Goal: Task Accomplishment & Management: Use online tool/utility

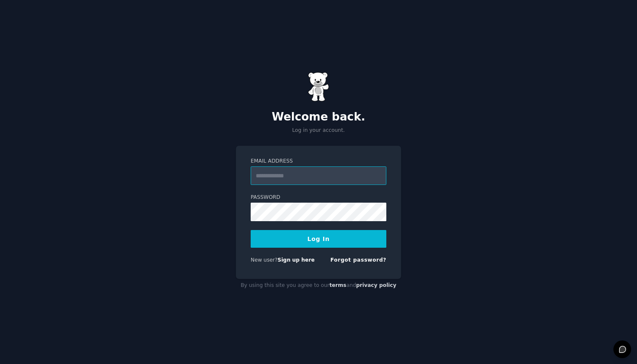
type input "**********"
click at [319, 239] on button "Log In" at bounding box center [319, 239] width 136 height 18
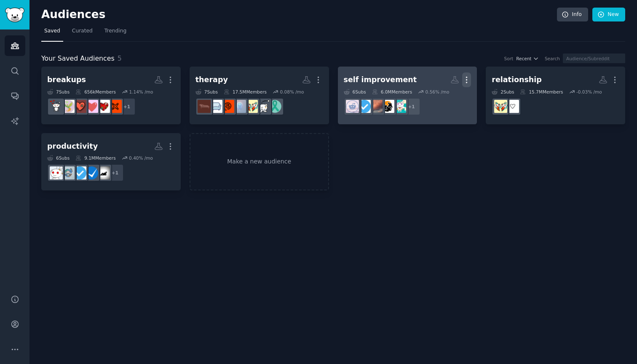
click at [471, 78] on icon "button" at bounding box center [466, 79] width 9 height 9
click at [443, 105] on div "Delete" at bounding box center [438, 98] width 40 height 18
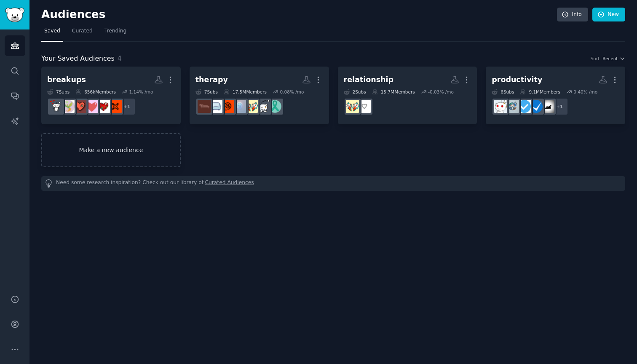
click at [143, 148] on link "Make a new audience" at bounding box center [111, 150] width 140 height 34
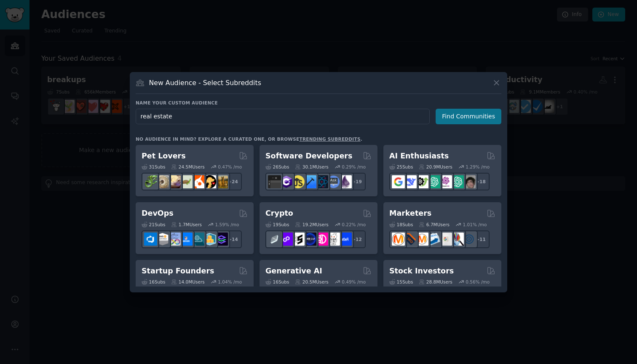
type input "real estate"
click at [455, 123] on button "Find Communities" at bounding box center [469, 117] width 66 height 16
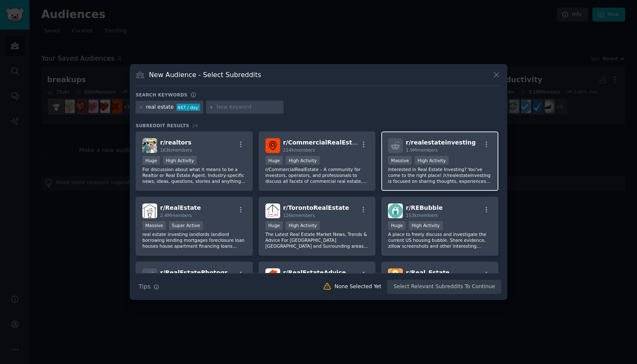
click at [456, 171] on p "Interested in Real Estate Investing? You've come to the right place! /r/realest…" at bounding box center [440, 175] width 104 height 18
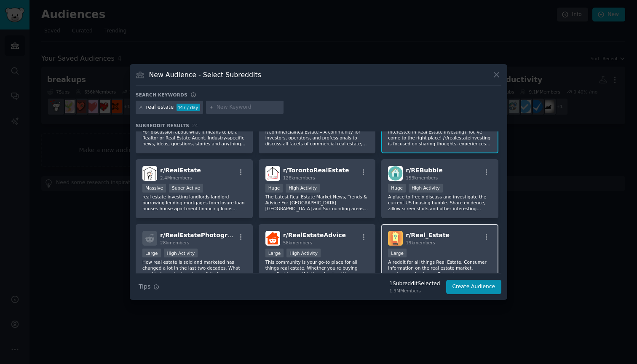
scroll to position [62, 0]
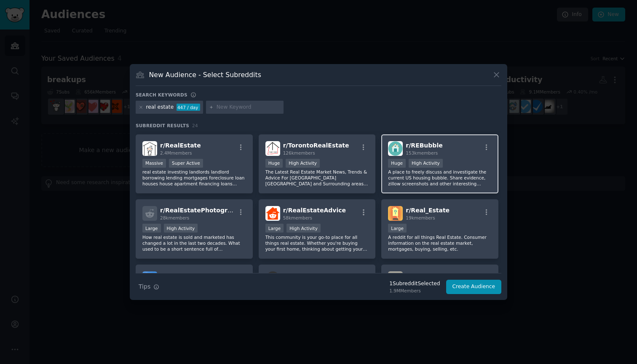
click at [458, 179] on p "A place to freely discuss and investigate the current US housing bubble. Share …" at bounding box center [440, 178] width 104 height 18
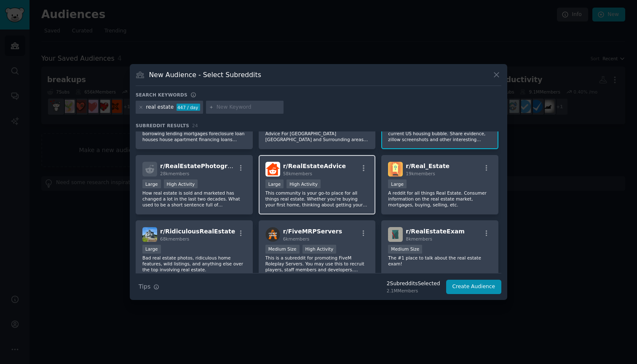
click at [341, 191] on p "This community is your go-to place for all things real estate. Whether you're b…" at bounding box center [318, 199] width 104 height 18
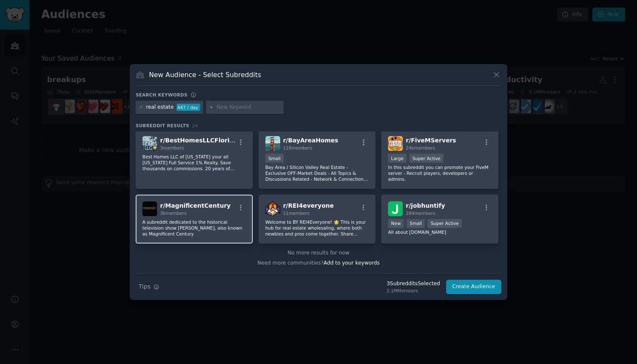
scroll to position [392, 0]
click at [142, 107] on icon at bounding box center [141, 107] width 5 height 5
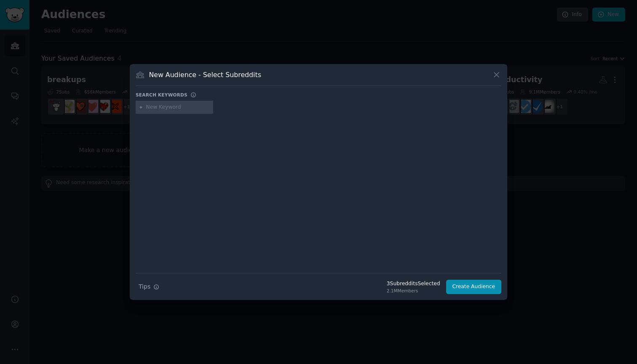
click at [172, 110] on input "text" at bounding box center [178, 108] width 64 height 8
type input "home"
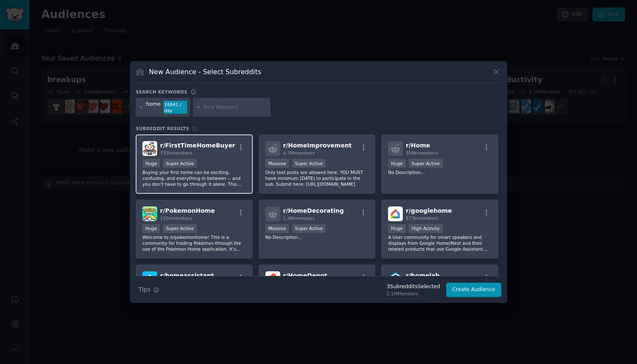
click at [215, 161] on div "Huge Super Active" at bounding box center [194, 164] width 104 height 11
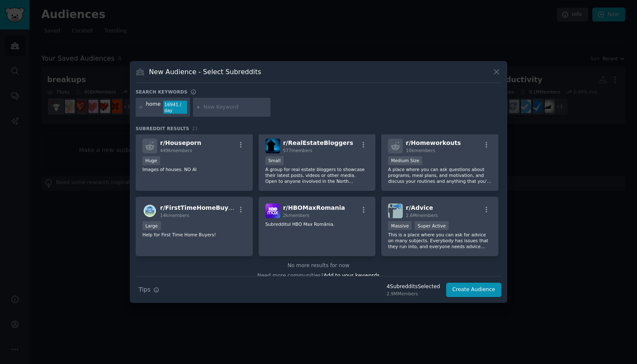
scroll to position [331, 0]
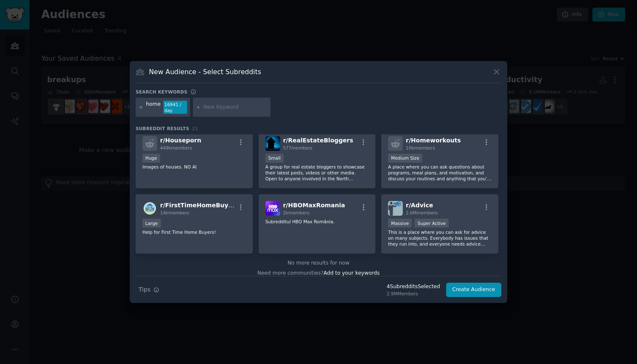
click at [141, 108] on icon at bounding box center [141, 107] width 5 height 5
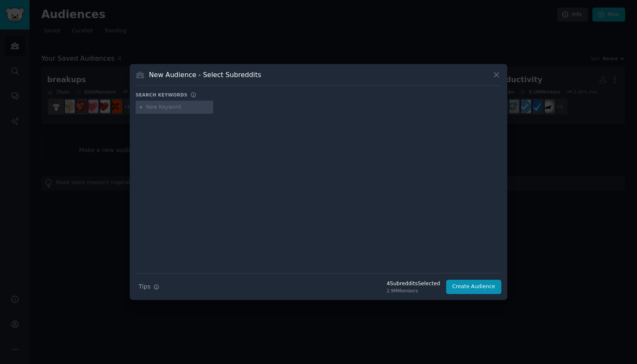
click at [161, 107] on input "text" at bounding box center [178, 108] width 64 height 8
type input "buying a houuse"
click at [182, 106] on div "buying a houuse" at bounding box center [167, 108] width 43 height 8
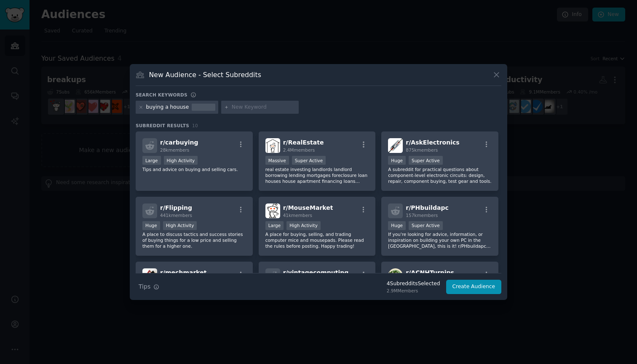
click at [177, 110] on div "buying a houuse" at bounding box center [167, 108] width 43 height 8
click at [164, 109] on div "buying a houuse" at bounding box center [167, 108] width 43 height 8
click at [137, 107] on div "buying a houuse" at bounding box center [177, 107] width 83 height 13
click at [139, 107] on icon at bounding box center [141, 107] width 5 height 5
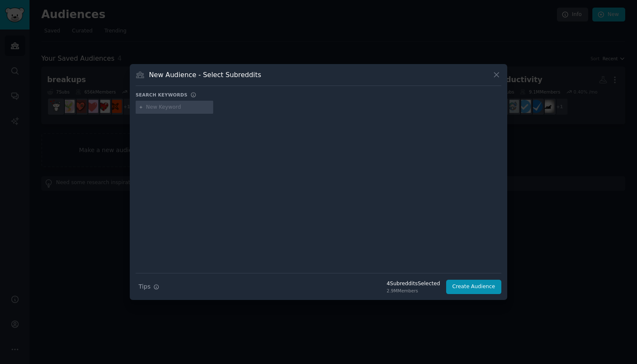
click at [168, 108] on input "text" at bounding box center [178, 108] width 64 height 8
type input "b"
type input "property"
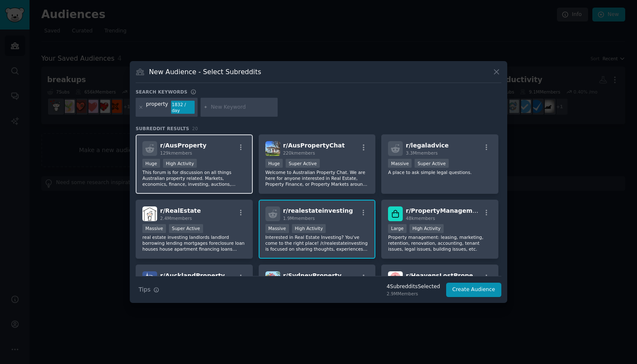
click at [215, 173] on p "This forum is for discussion on all things Australian property related. Markets…" at bounding box center [194, 178] width 104 height 18
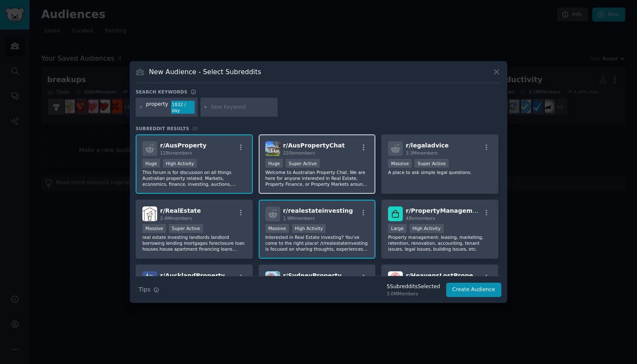
click at [343, 163] on div "100,000 - 1,000,000 members Huge Super Active" at bounding box center [318, 164] width 104 height 11
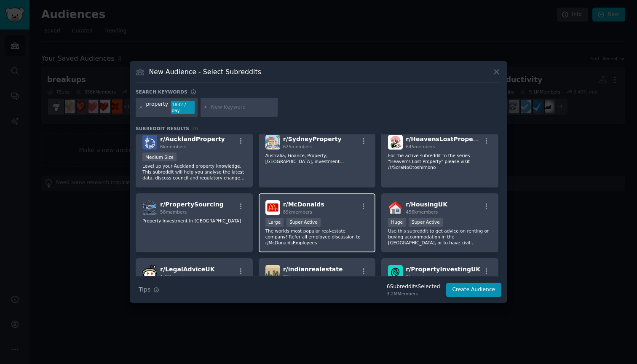
scroll to position [140, 0]
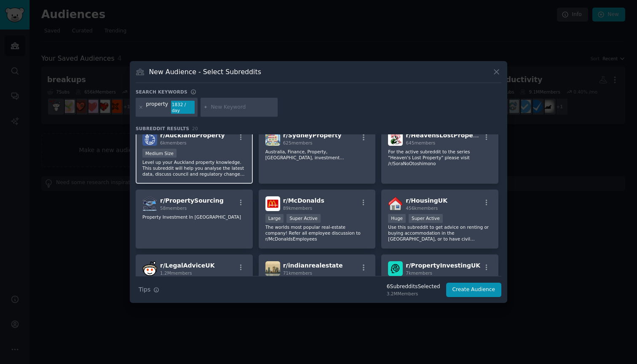
click at [210, 162] on p "Level up your Auckland property knowledge. This subreddit will help you analyse…" at bounding box center [194, 168] width 104 height 18
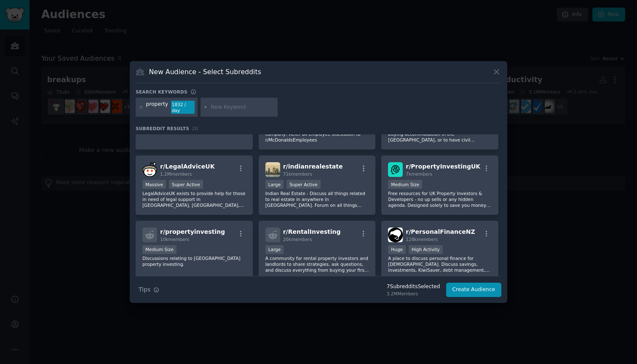
scroll to position [240, 0]
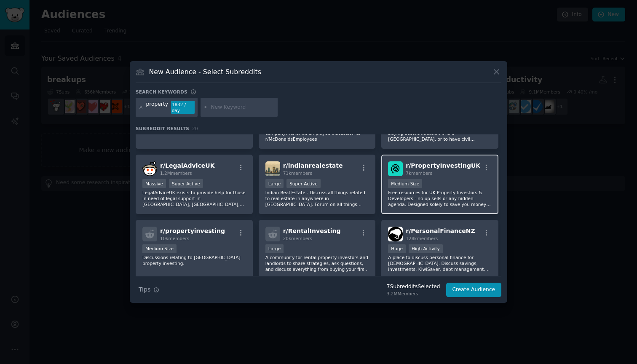
click at [453, 191] on p "Free resources for UK Property Investors & Developers - no up sells or any hidd…" at bounding box center [440, 199] width 104 height 18
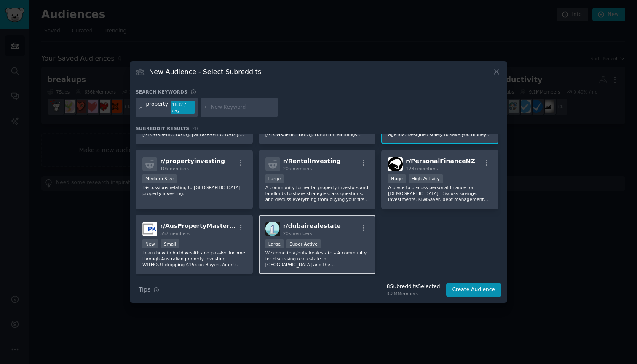
scroll to position [329, 0]
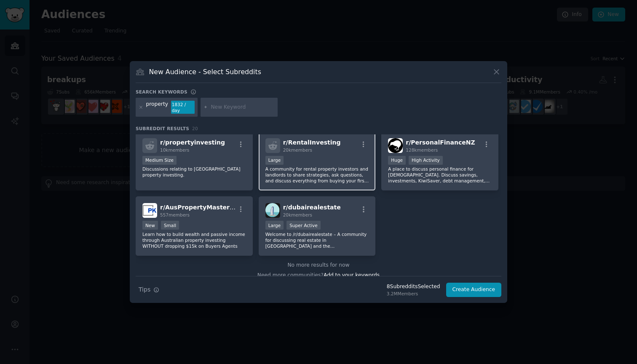
click at [307, 172] on p "A community for rental property investors and landlords to share strategies, as…" at bounding box center [318, 175] width 104 height 18
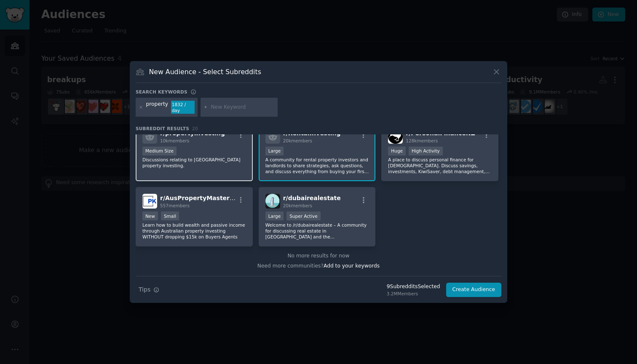
scroll to position [338, 0]
click at [215, 148] on div "Medium Size" at bounding box center [194, 152] width 104 height 11
click at [468, 286] on button "Create Audience" at bounding box center [474, 290] width 56 height 14
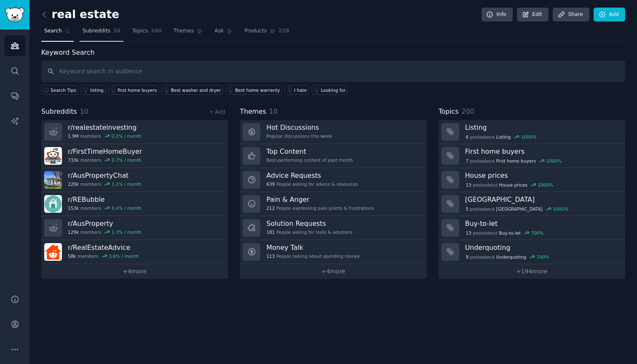
click at [102, 35] on link "Subreddits 10" at bounding box center [102, 32] width 44 height 17
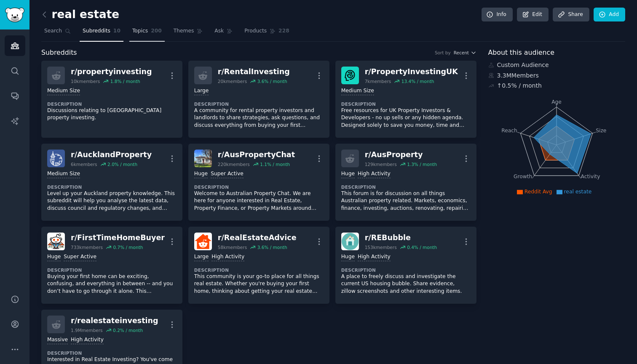
click at [135, 34] on span "Topics" at bounding box center [140, 31] width 16 height 8
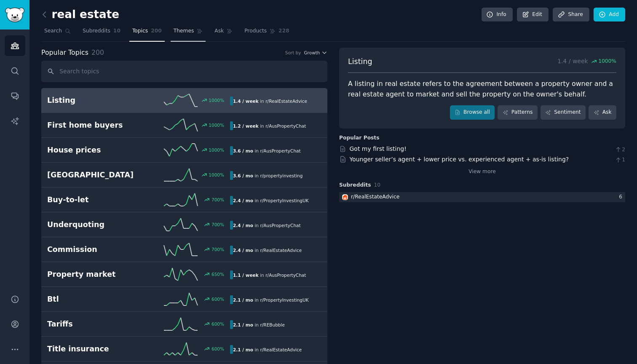
click at [188, 38] on link "Themes" at bounding box center [188, 32] width 35 height 17
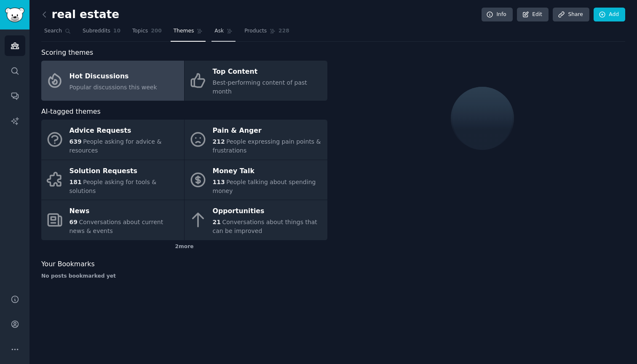
click at [220, 37] on link "Ask" at bounding box center [224, 32] width 24 height 17
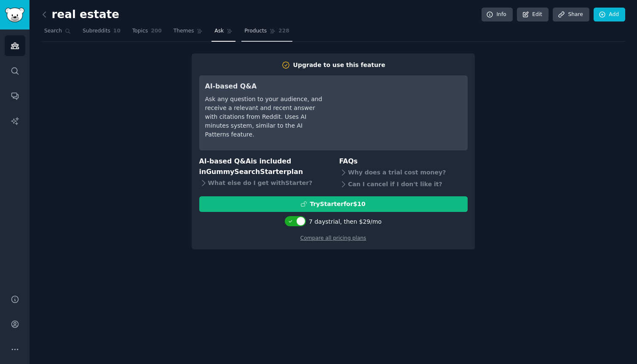
click at [259, 32] on span "Products" at bounding box center [255, 31] width 22 height 8
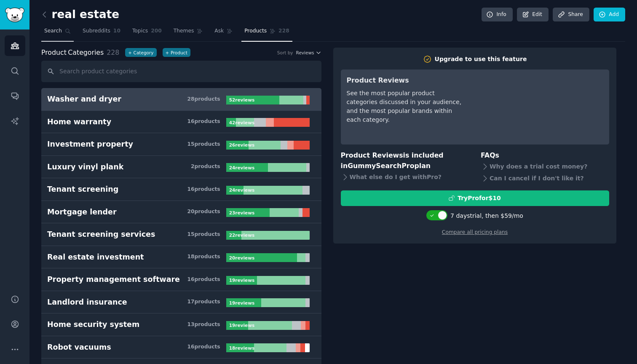
click at [67, 32] on icon at bounding box center [68, 31] width 5 height 5
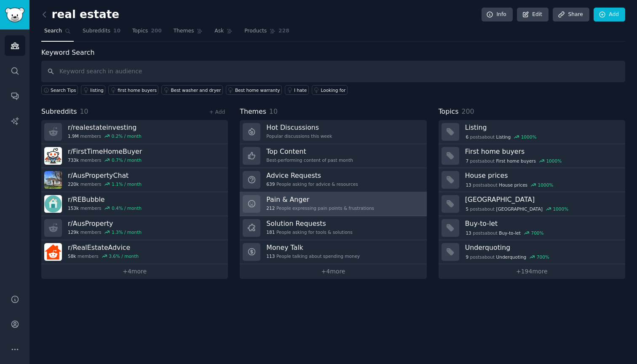
click at [360, 203] on div "Pain & Anger 212 People expressing pain points & frustrations" at bounding box center [320, 204] width 108 height 18
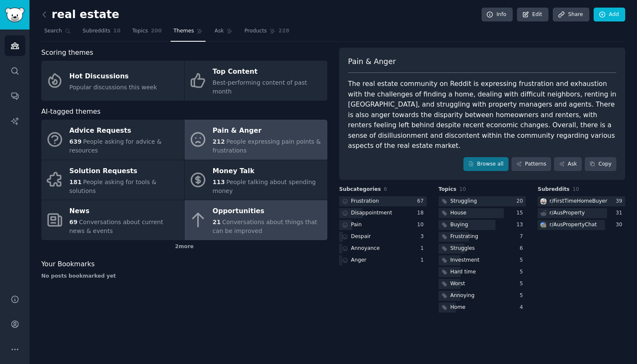
click at [274, 219] on div "21 Conversations about things that can be improved" at bounding box center [268, 227] width 110 height 18
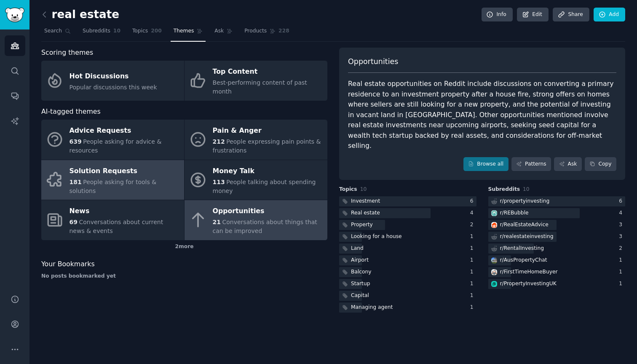
click at [147, 171] on div "Solution Requests" at bounding box center [125, 170] width 110 height 13
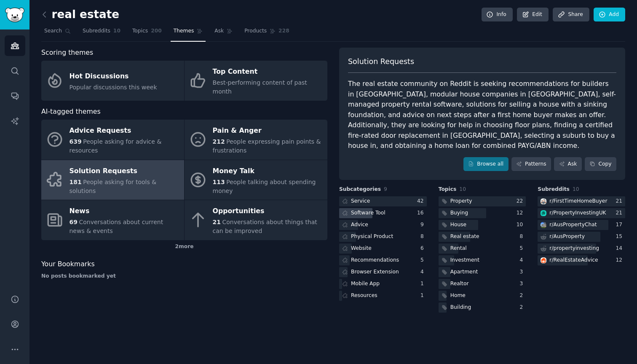
click at [385, 208] on div "Software Tool" at bounding box center [363, 213] width 48 height 11
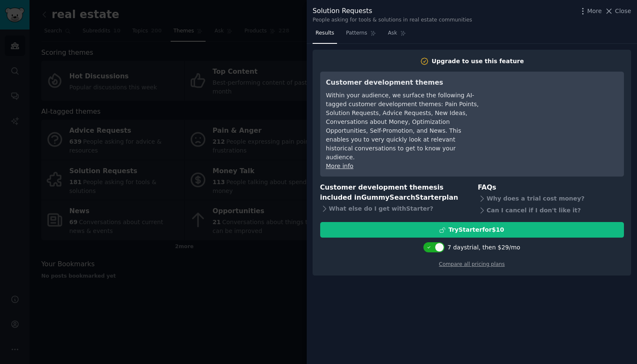
click at [215, 279] on div at bounding box center [318, 182] width 637 height 364
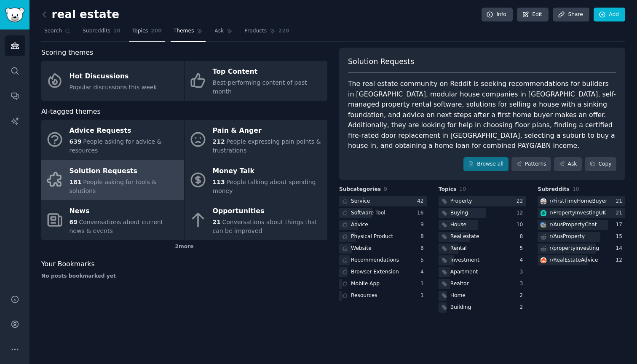
click at [138, 32] on span "Topics" at bounding box center [140, 31] width 16 height 8
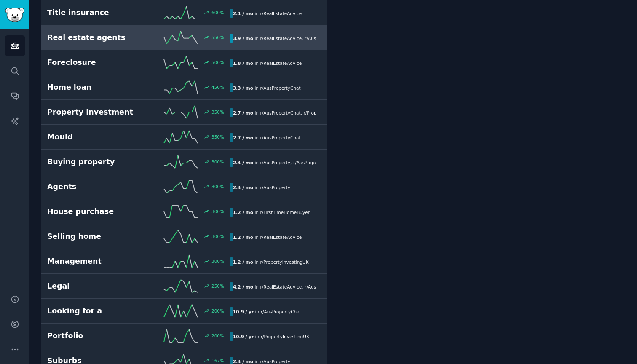
scroll to position [337, 0]
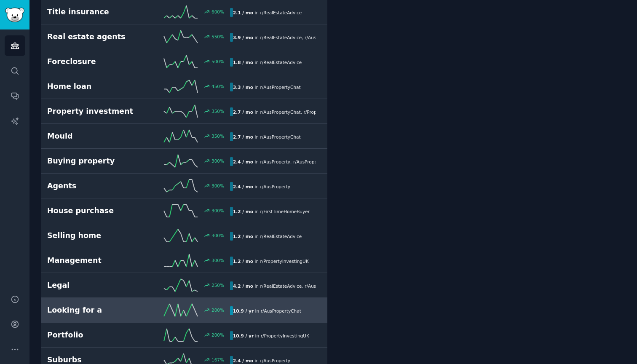
click at [118, 311] on h2 "Looking for a" at bounding box center [92, 310] width 91 height 11
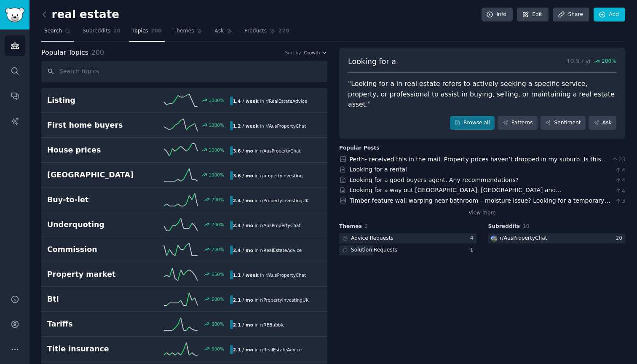
click at [56, 31] on span "Search" at bounding box center [53, 31] width 18 height 8
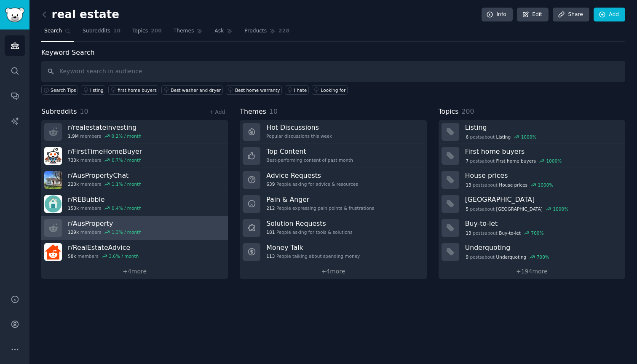
click at [156, 231] on link "r/ AusProperty 129k members 1.3 % / month" at bounding box center [134, 228] width 187 height 24
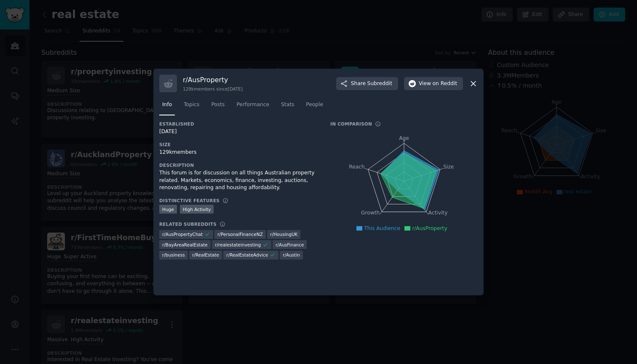
click at [255, 351] on div at bounding box center [318, 182] width 637 height 364
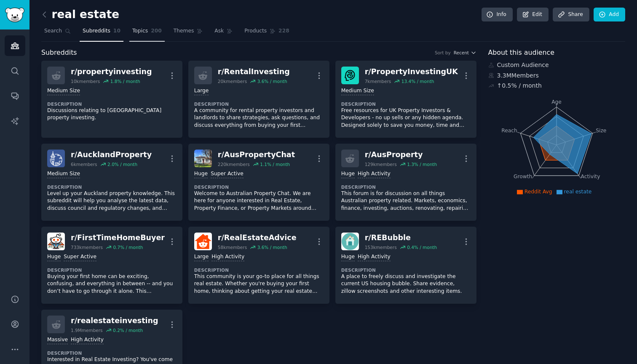
click at [145, 35] on link "Topics 200" at bounding box center [146, 32] width 35 height 17
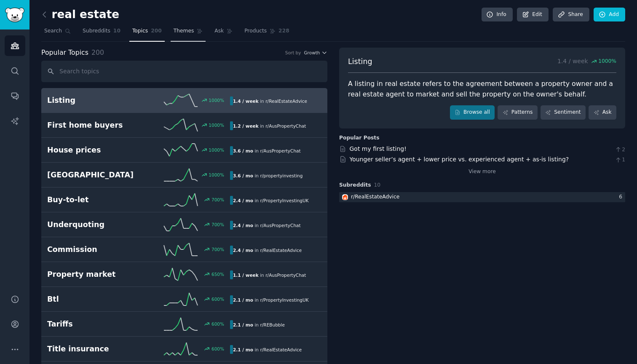
click at [182, 31] on span "Themes" at bounding box center [184, 31] width 21 height 8
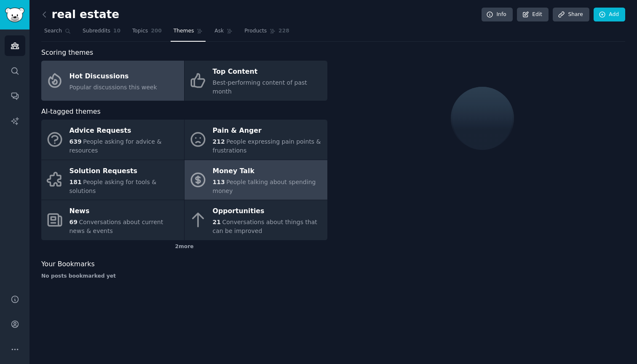
click at [254, 182] on div "113 People talking about spending money" at bounding box center [268, 187] width 110 height 18
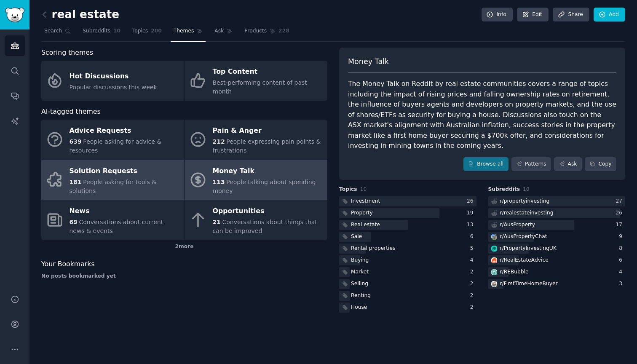
click at [98, 167] on div "Solution Requests" at bounding box center [125, 170] width 110 height 13
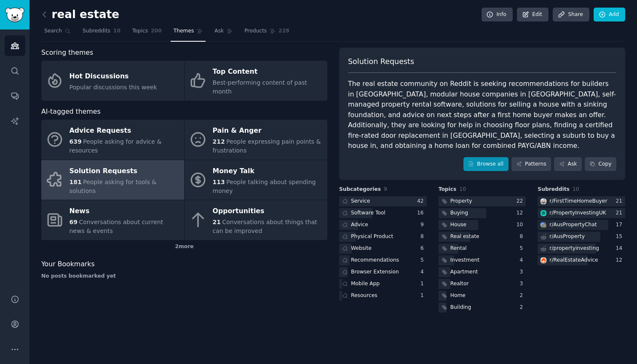
click at [488, 157] on link "Browse all" at bounding box center [486, 164] width 45 height 14
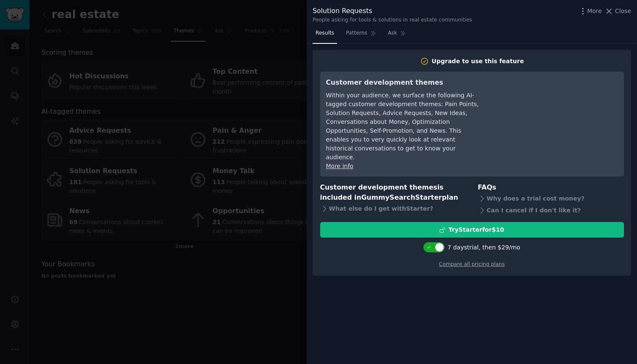
click at [281, 238] on div at bounding box center [318, 182] width 637 height 364
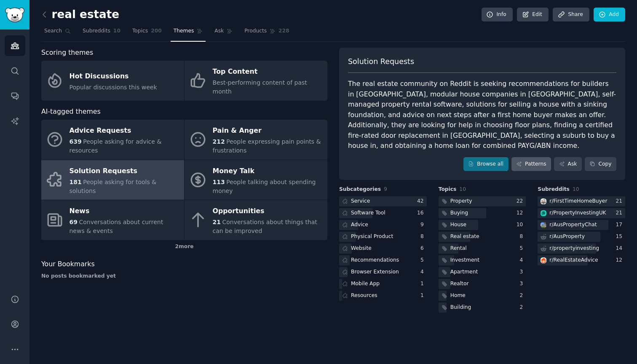
click at [539, 157] on link "Patterns" at bounding box center [532, 164] width 40 height 14
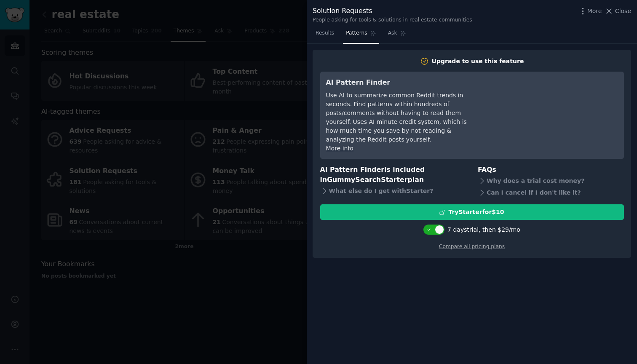
click at [229, 249] on div at bounding box center [318, 182] width 637 height 364
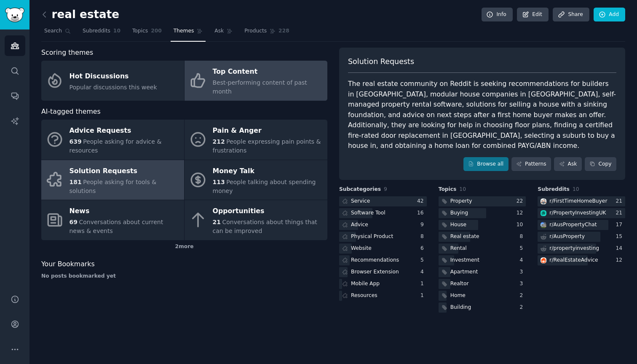
click at [278, 72] on div "Top Content" at bounding box center [268, 71] width 110 height 13
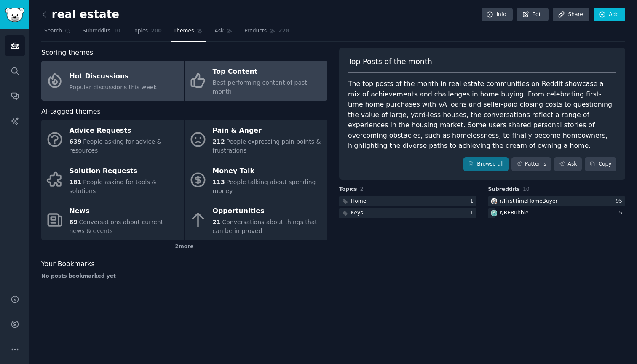
click at [91, 71] on div "Hot Discussions" at bounding box center [114, 76] width 88 height 13
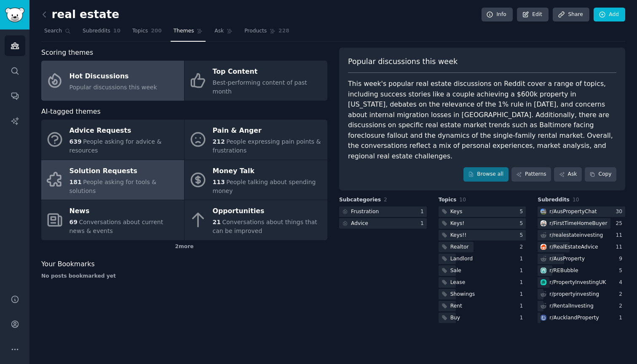
click at [160, 181] on link "Solution Requests 181 People asking for tools & solutions" at bounding box center [112, 180] width 143 height 40
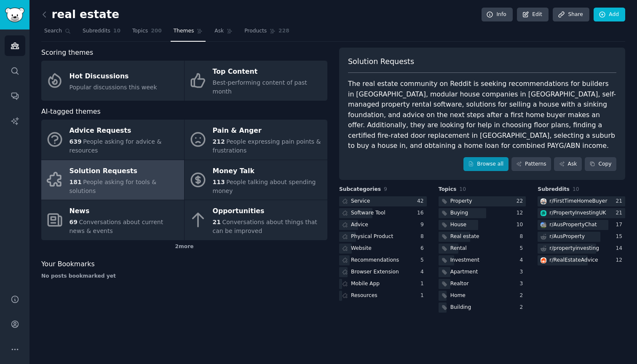
click at [488, 157] on link "Browse all" at bounding box center [486, 164] width 45 height 14
